Goal: Transaction & Acquisition: Book appointment/travel/reservation

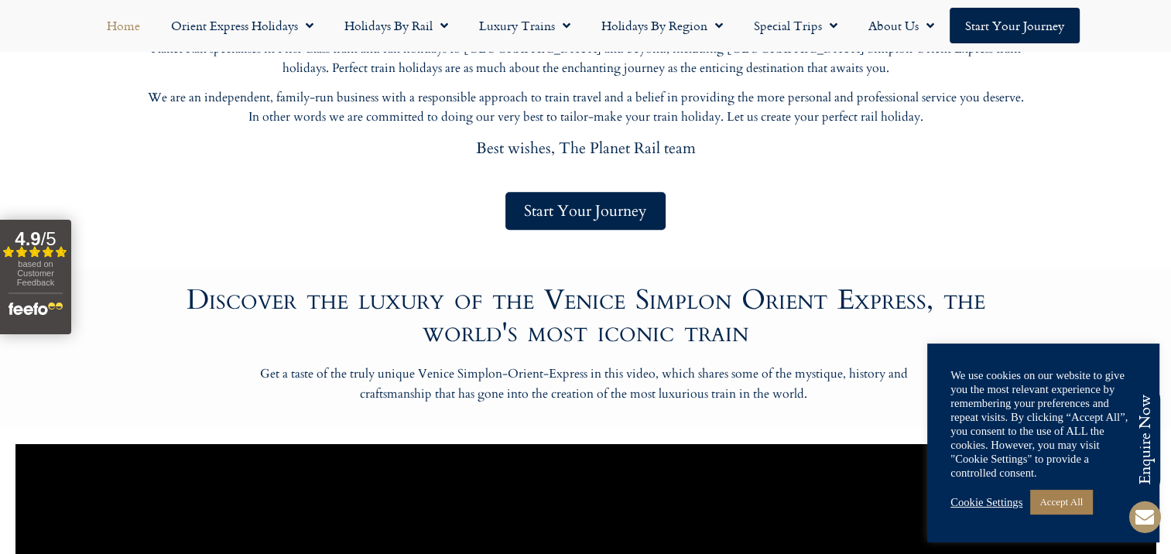
scroll to position [747, 0]
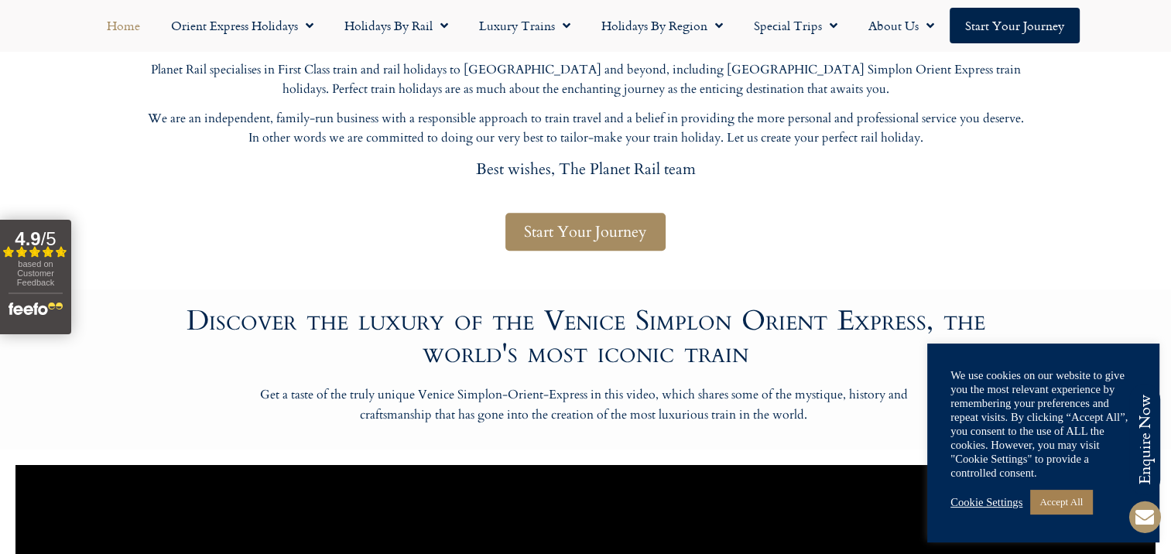
click at [571, 228] on span "Start Your Journey" at bounding box center [585, 231] width 123 height 19
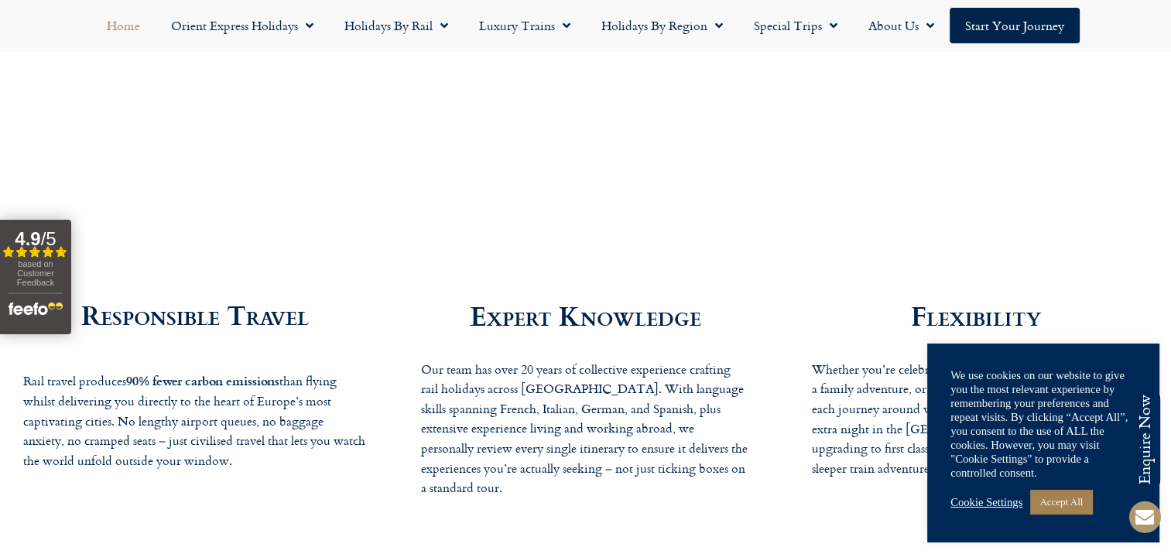
scroll to position [2708, 0]
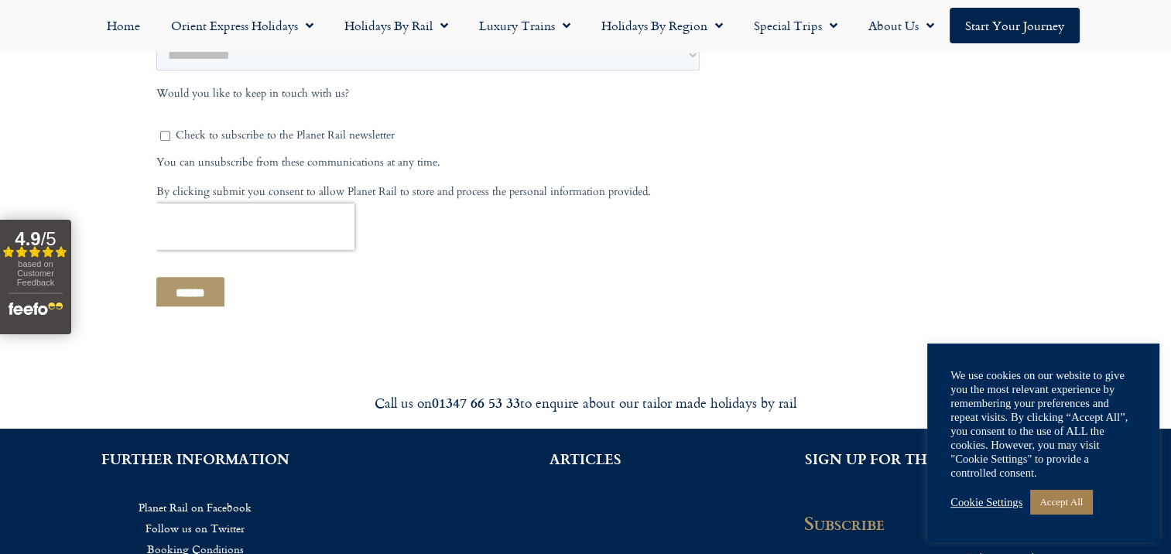
scroll to position [980, 0]
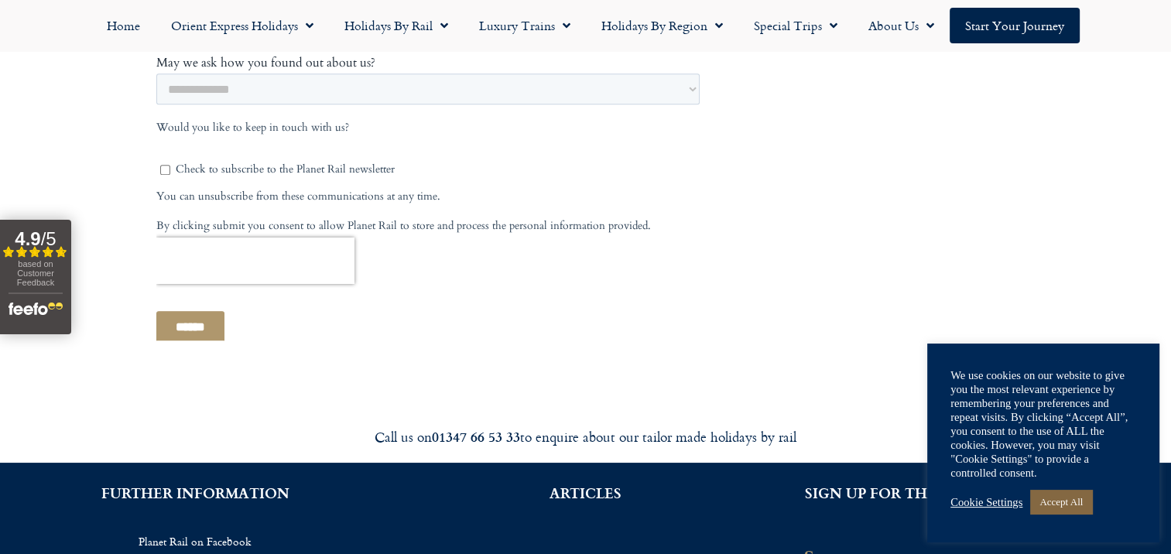
click at [1059, 497] on link "Accept All" at bounding box center [1061, 502] width 62 height 24
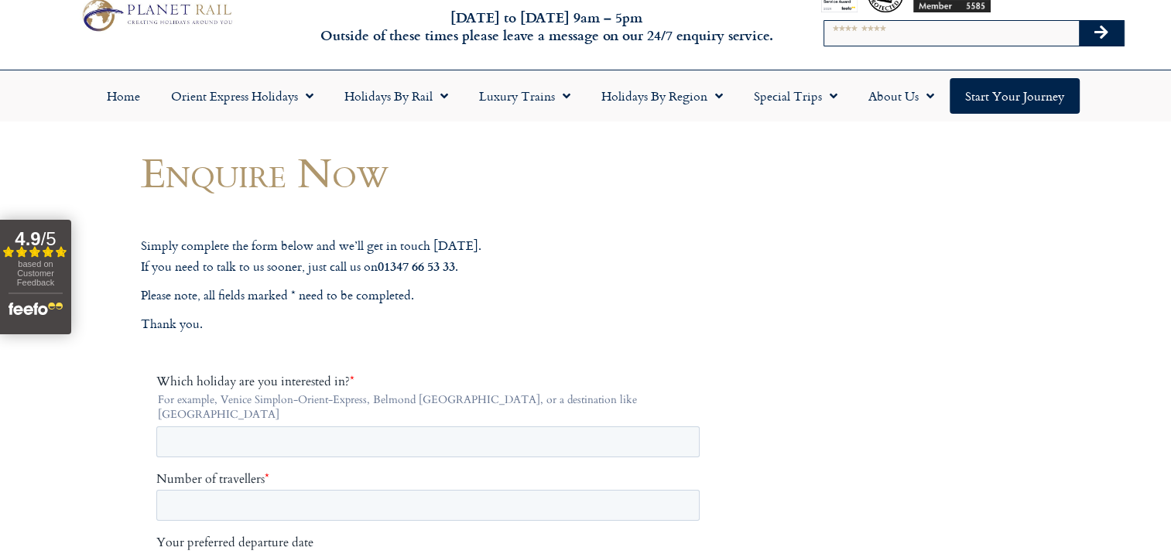
scroll to position [0, 0]
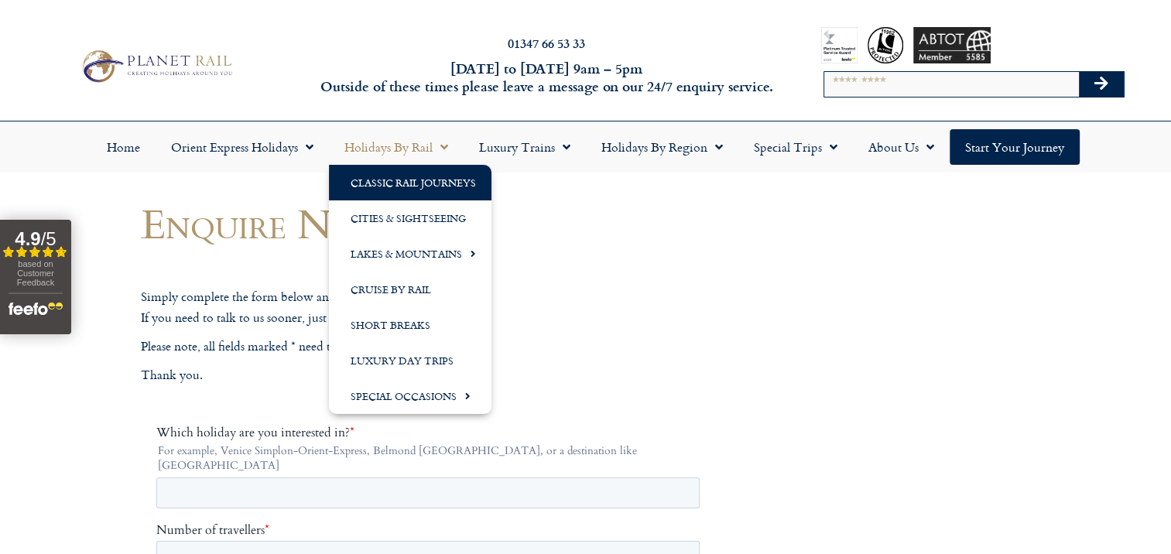
click at [395, 179] on link "Classic Rail Journeys" at bounding box center [410, 183] width 162 height 36
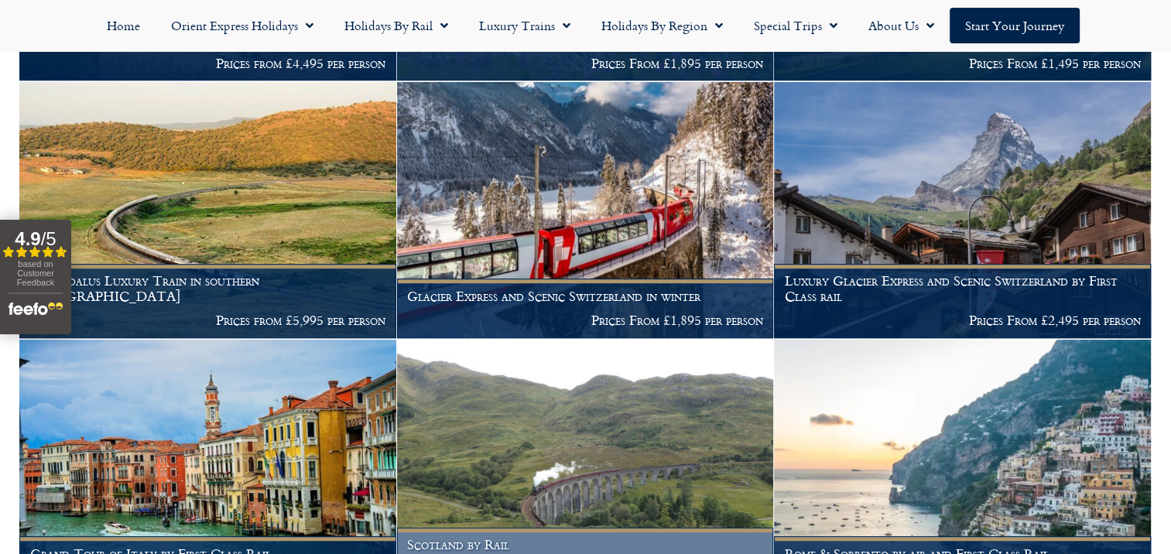
scroll to position [821, 0]
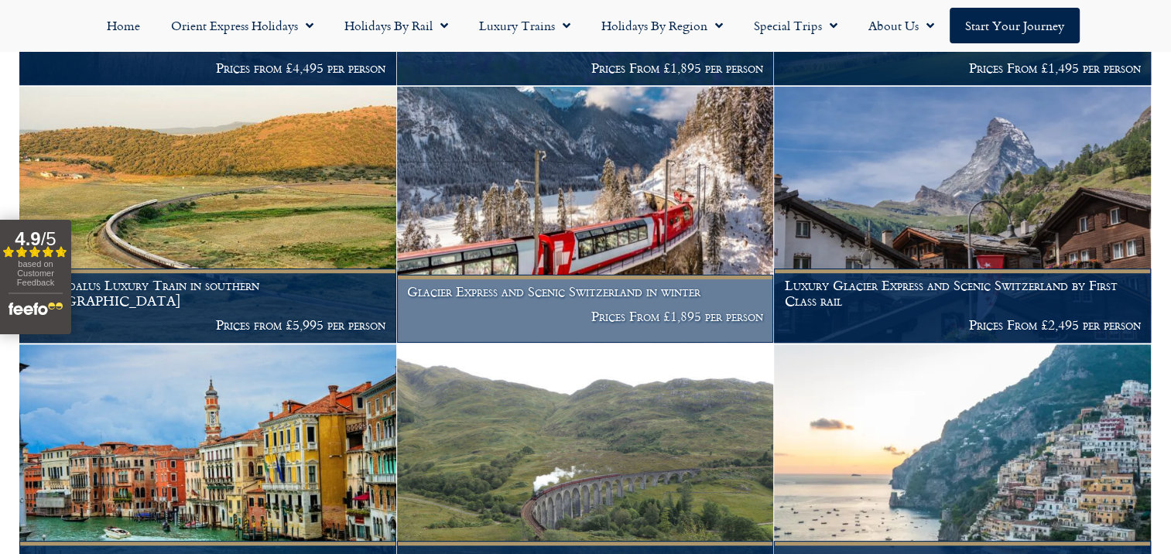
click at [588, 213] on img at bounding box center [585, 215] width 377 height 256
